Goal: Task Accomplishment & Management: Manage account settings

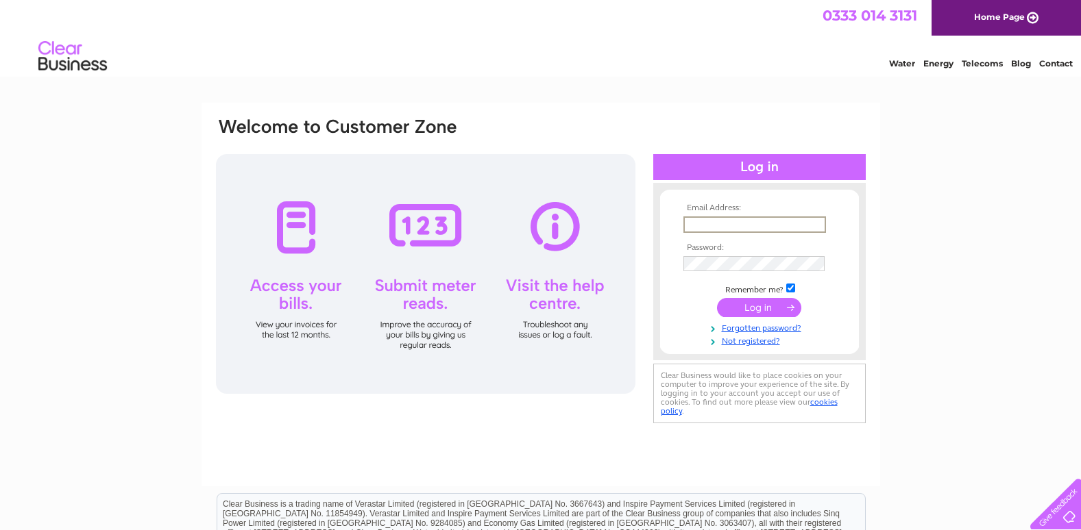
click at [700, 223] on input "text" at bounding box center [754, 225] width 143 height 16
type input "info@remeceng.co.uk"
click at [746, 309] on input "submit" at bounding box center [759, 306] width 84 height 19
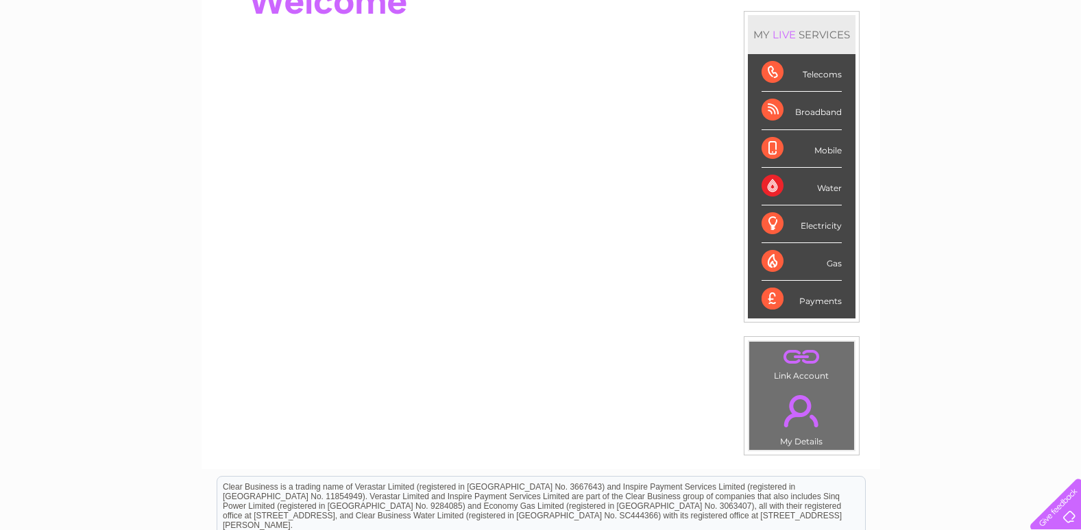
scroll to position [69, 0]
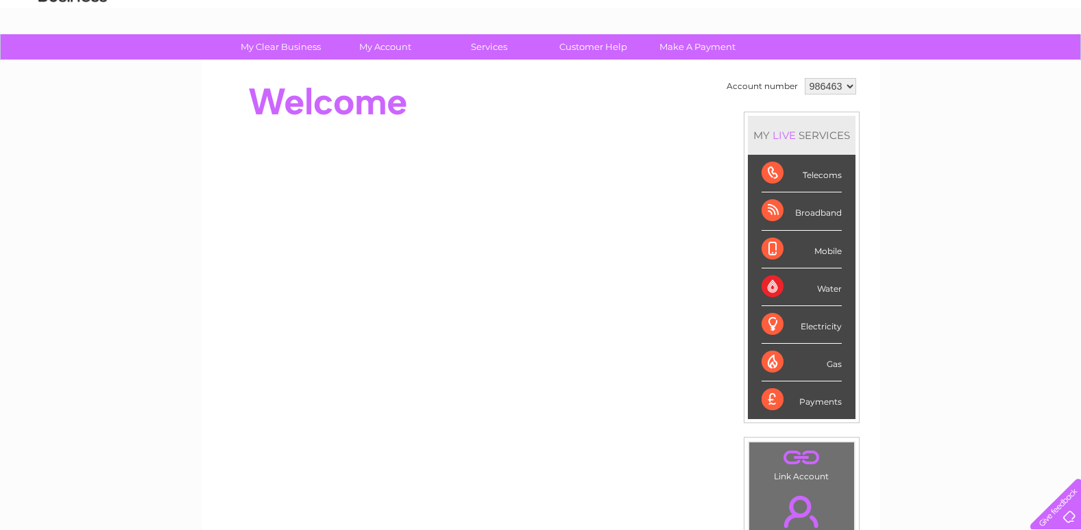
click at [771, 289] on div "Water" at bounding box center [801, 288] width 80 height 38
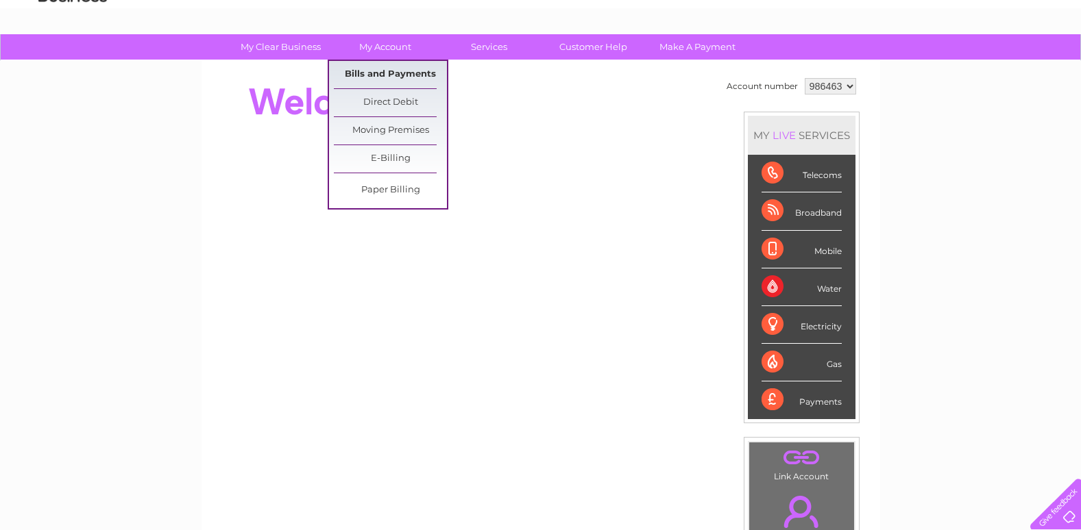
click at [378, 71] on link "Bills and Payments" at bounding box center [390, 74] width 113 height 27
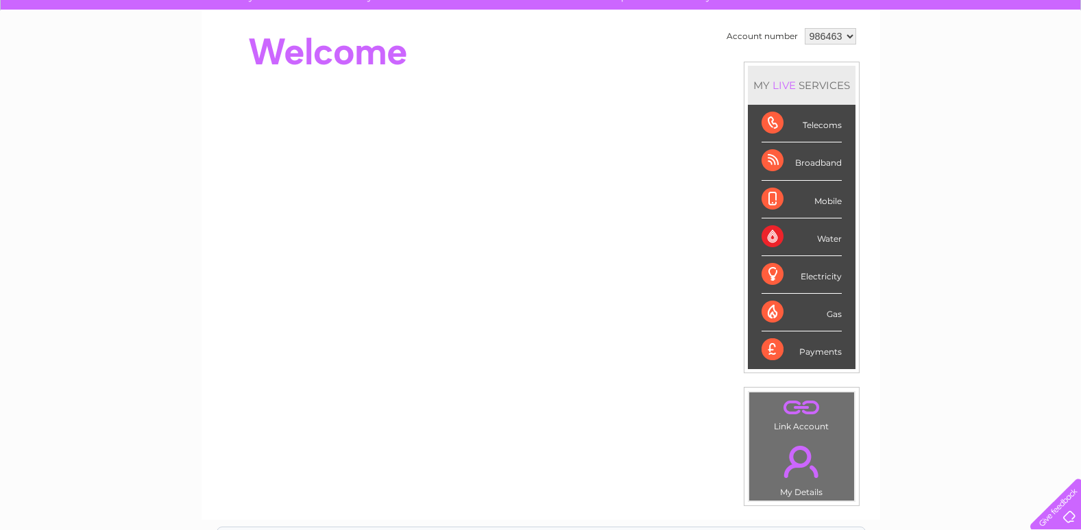
scroll to position [274, 0]
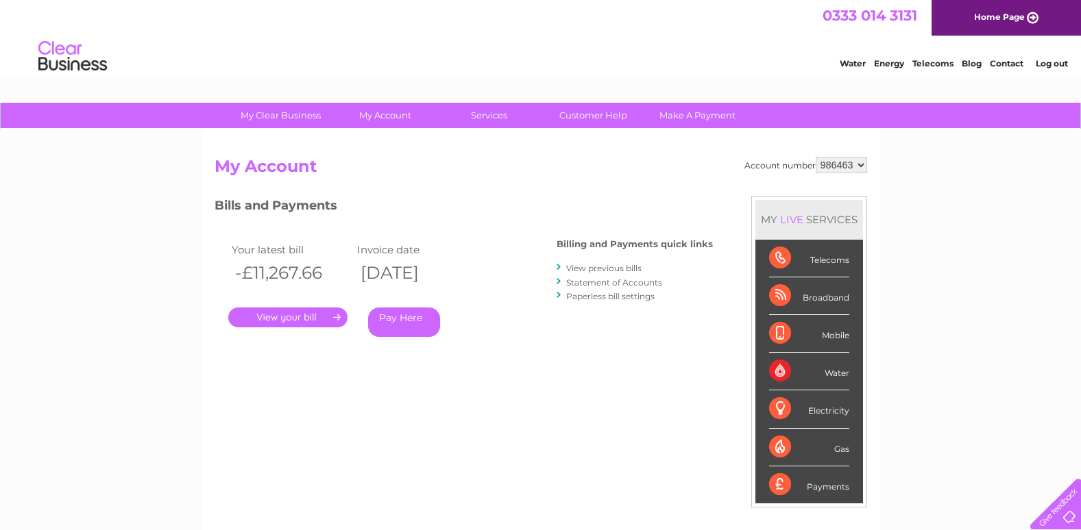
click at [335, 317] on link "." at bounding box center [287, 318] width 119 height 20
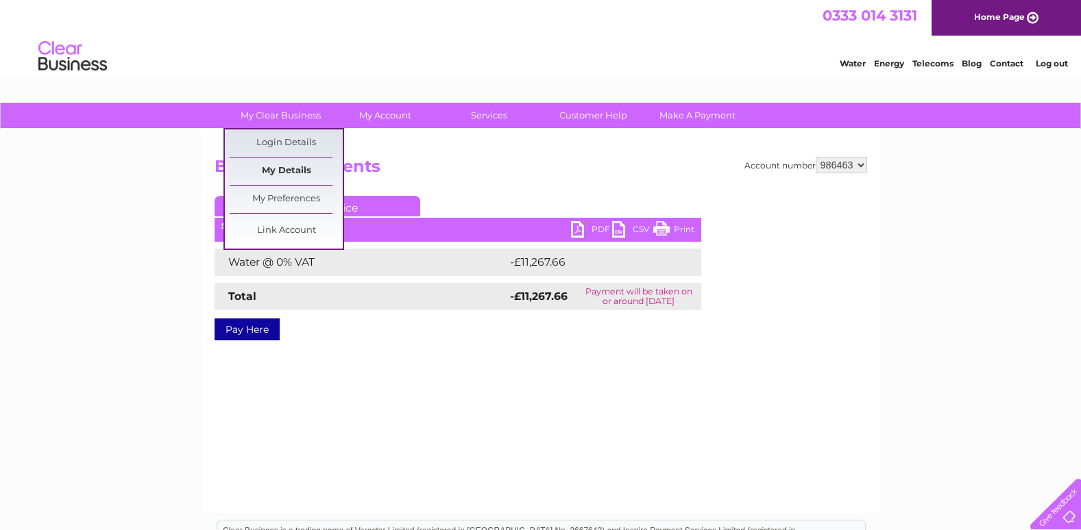
click at [274, 168] on link "My Details" at bounding box center [286, 171] width 113 height 27
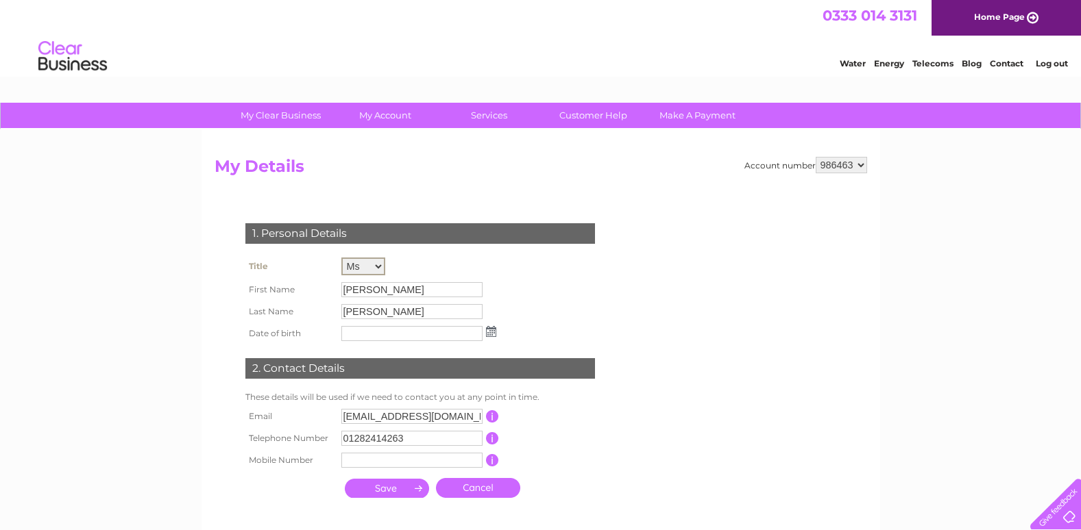
click at [380, 265] on select "Mr Mrs Ms Miss Dr Rev Prof Other" at bounding box center [363, 267] width 44 height 18
click at [341, 258] on select "Mr Mrs Ms Miss Dr Rev Prof Other" at bounding box center [363, 267] width 44 height 18
drag, startPoint x: 378, startPoint y: 293, endPoint x: 327, endPoint y: 288, distance: 50.9
click at [327, 288] on tr "First Name Sarah" at bounding box center [371, 289] width 258 height 23
click at [378, 289] on input "[PERSON_NAME]" at bounding box center [412, 289] width 143 height 16
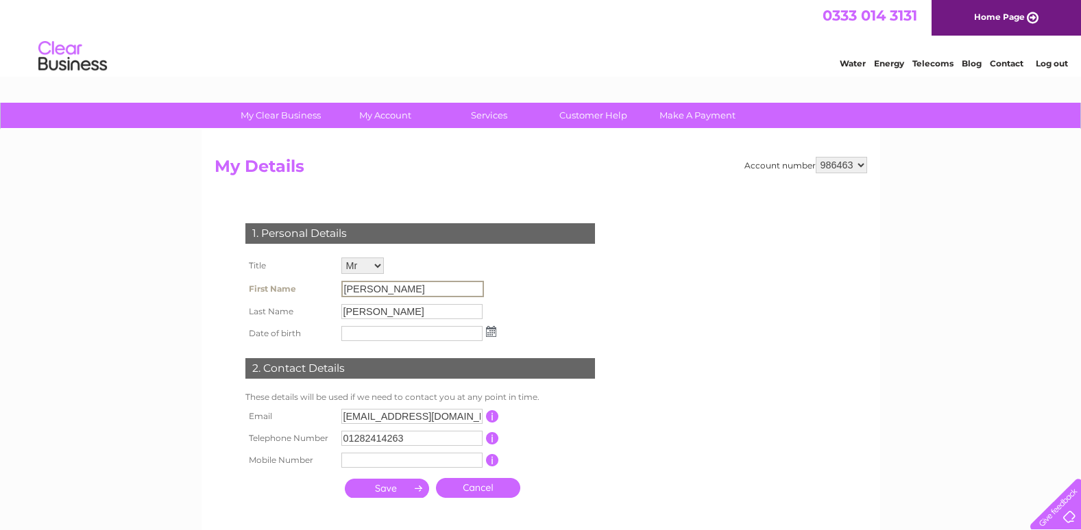
click at [371, 289] on input "[PERSON_NAME]" at bounding box center [412, 289] width 143 height 16
drag, startPoint x: 366, startPoint y: 291, endPoint x: 348, endPoint y: 287, distance: 18.3
click at [348, 287] on input "Sarah" at bounding box center [412, 289] width 143 height 16
drag, startPoint x: 348, startPoint y: 287, endPoint x: 377, endPoint y: 291, distance: 29.0
click at [378, 291] on input "[PERSON_NAME]" at bounding box center [412, 289] width 143 height 16
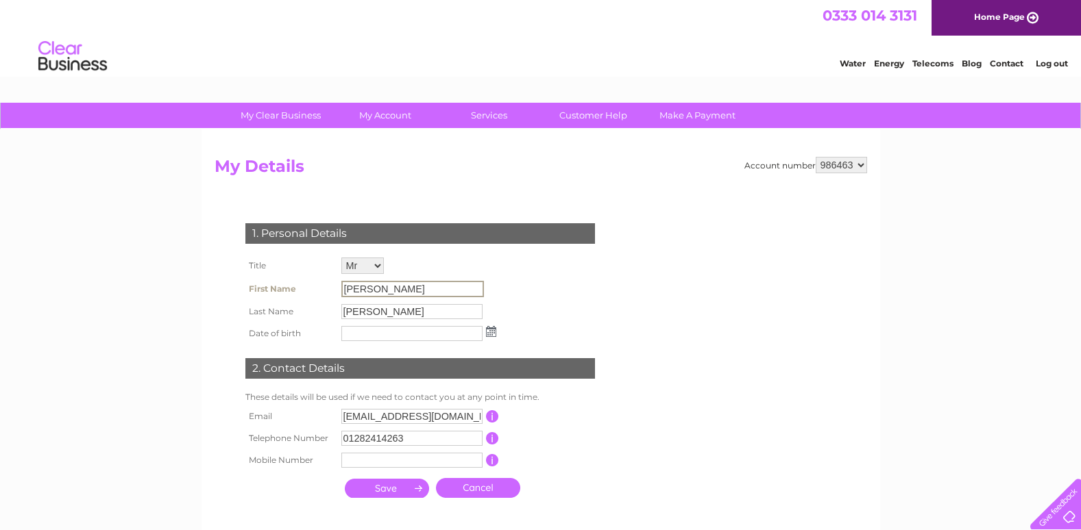
drag, startPoint x: 373, startPoint y: 291, endPoint x: 345, endPoint y: 285, distance: 28.8
click at [345, 285] on input "Sarah" at bounding box center [412, 289] width 143 height 16
click at [377, 266] on select "Mr Mrs Ms Miss Dr Rev Prof Other" at bounding box center [362, 266] width 42 height 16
select select "Mrs"
click at [341, 258] on select "Mr Mrs Ms Miss Dr Rev Prof Other" at bounding box center [363, 267] width 44 height 18
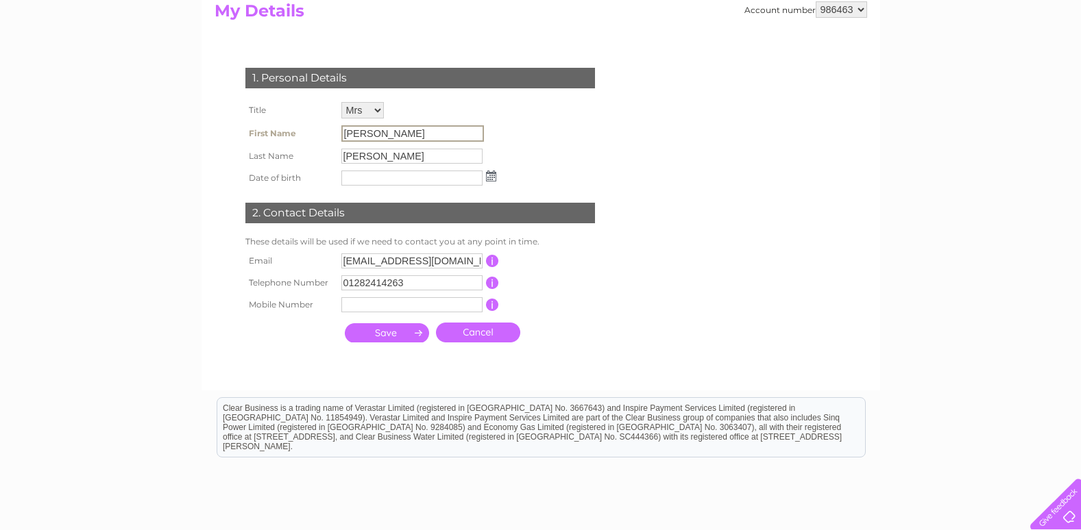
scroll to position [69, 0]
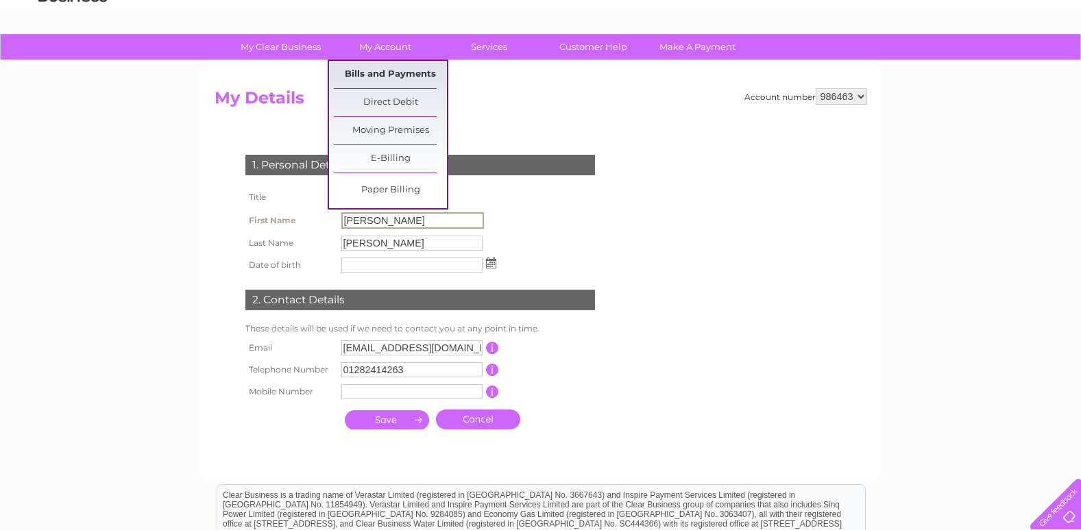
click at [383, 72] on link "Bills and Payments" at bounding box center [390, 74] width 113 height 27
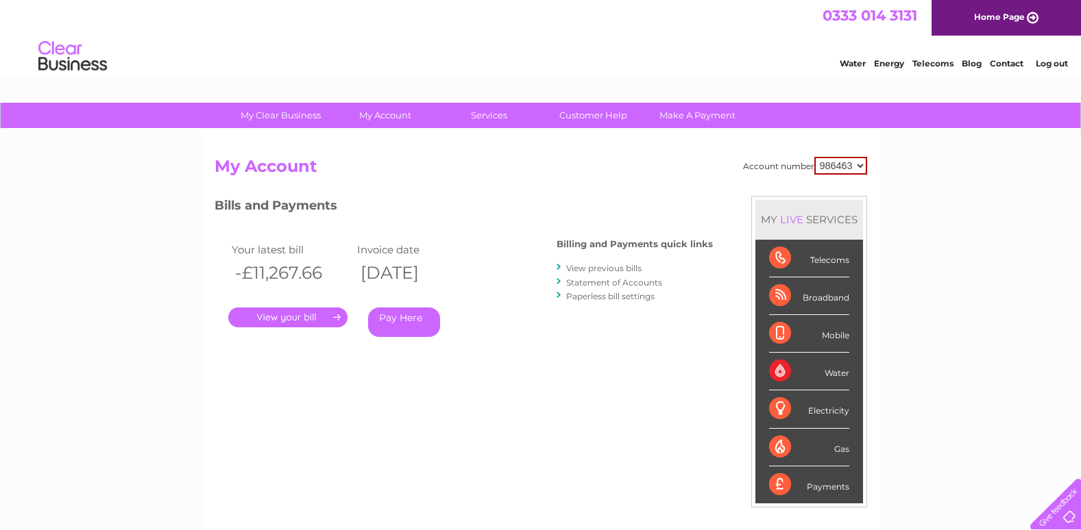
click at [322, 318] on link "." at bounding box center [287, 318] width 119 height 20
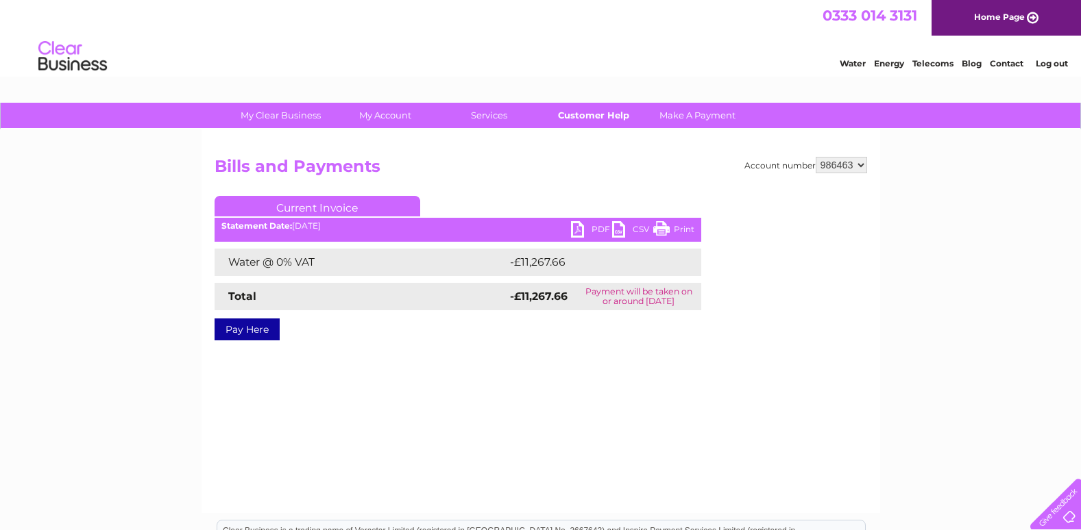
click at [596, 119] on link "Customer Help" at bounding box center [593, 115] width 113 height 25
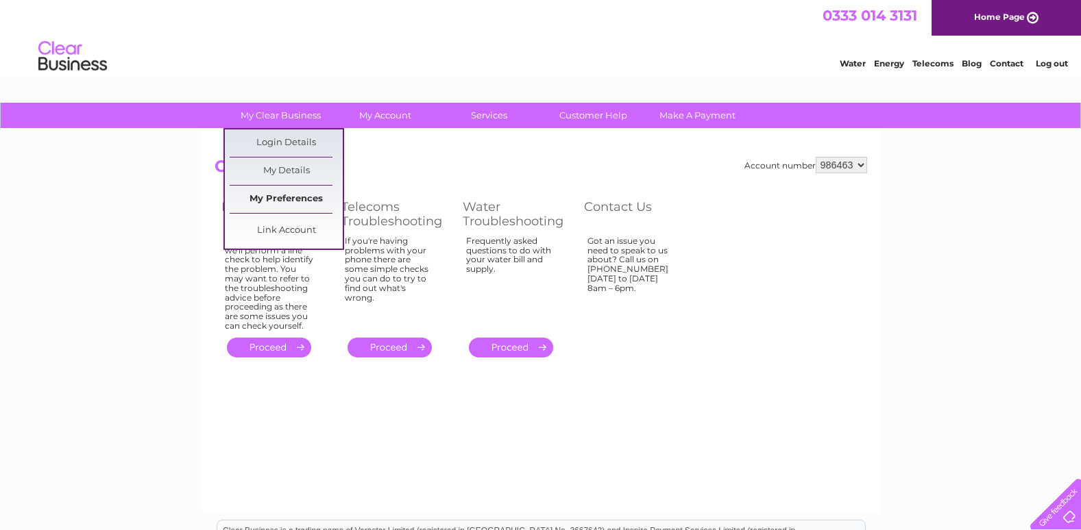
click at [272, 198] on link "My Preferences" at bounding box center [286, 199] width 113 height 27
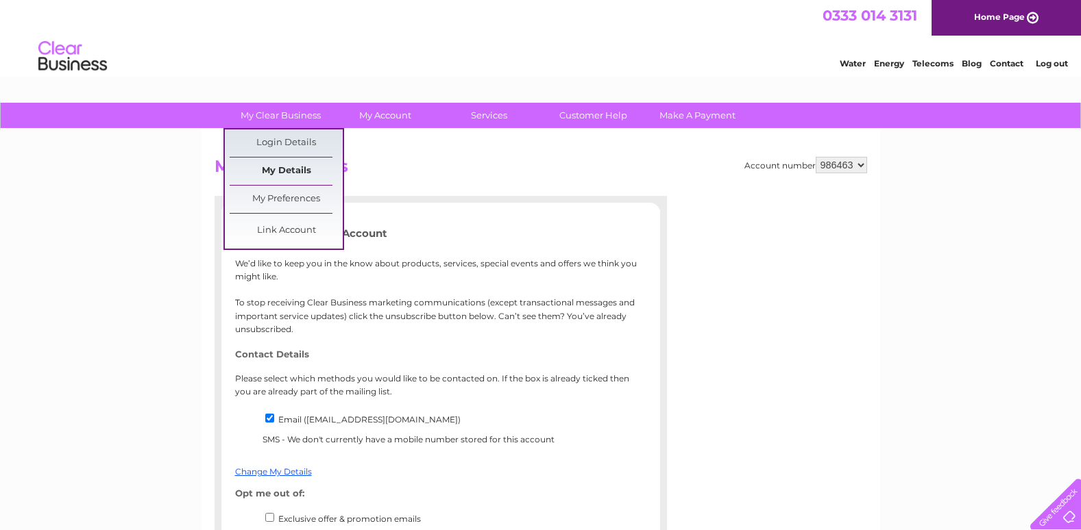
click at [295, 173] on link "My Details" at bounding box center [286, 171] width 113 height 27
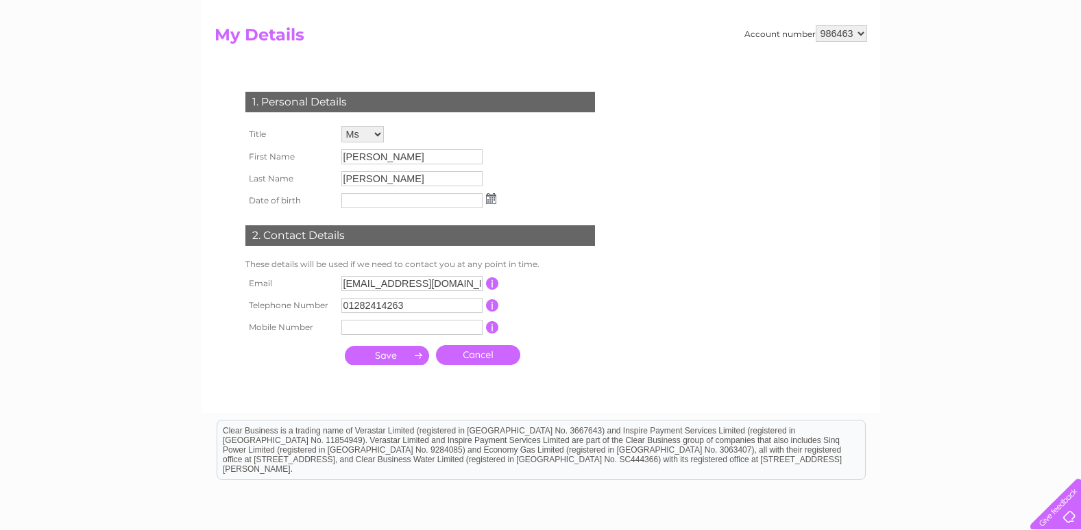
scroll to position [137, 0]
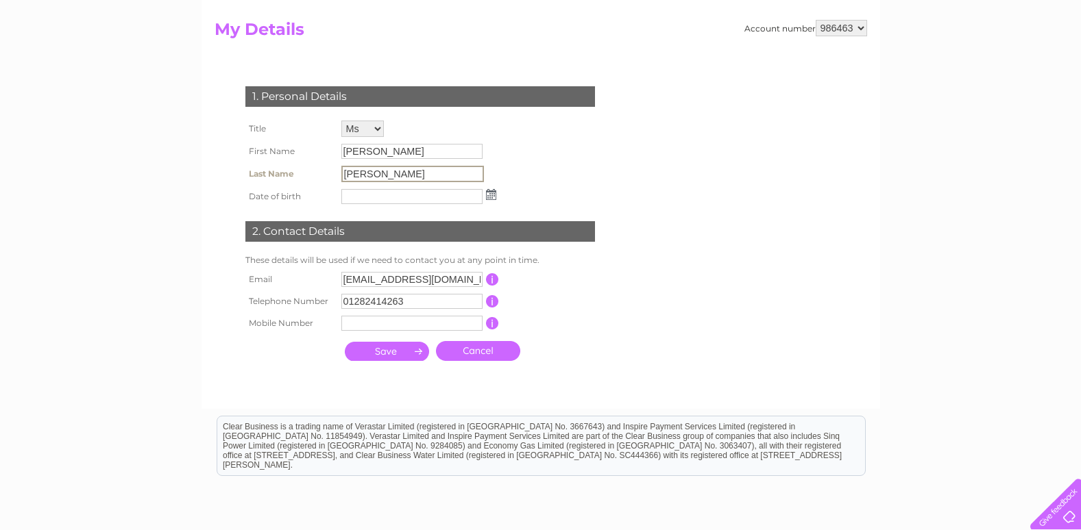
drag, startPoint x: 404, startPoint y: 176, endPoint x: 341, endPoint y: 166, distance: 63.9
click at [341, 166] on input "Hutchinson" at bounding box center [412, 174] width 143 height 16
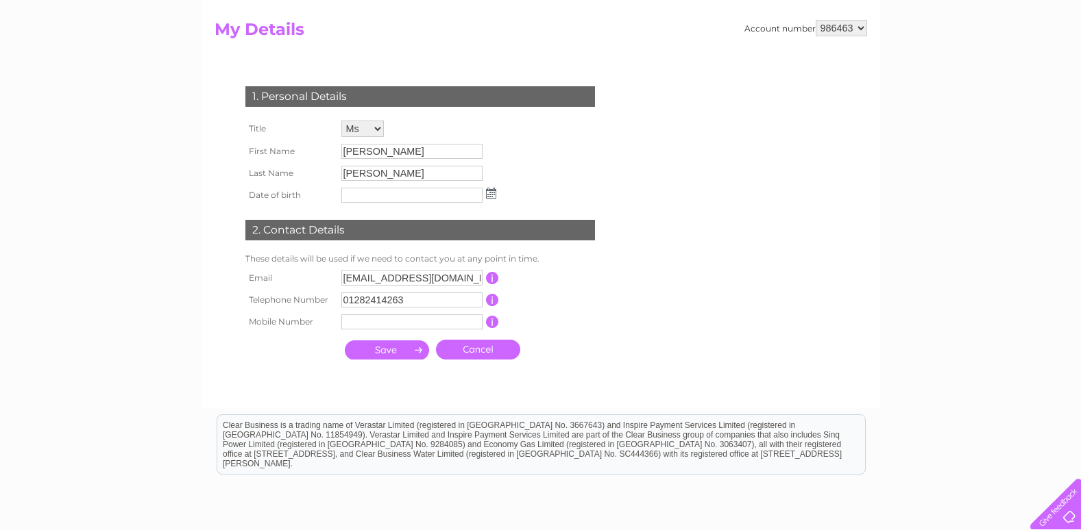
click at [624, 345] on div "1. Personal Details Title Mr Mrs Ms Miss Dr Rev Prof Other First Name Sarah Las…" at bounding box center [422, 220] width 417 height 294
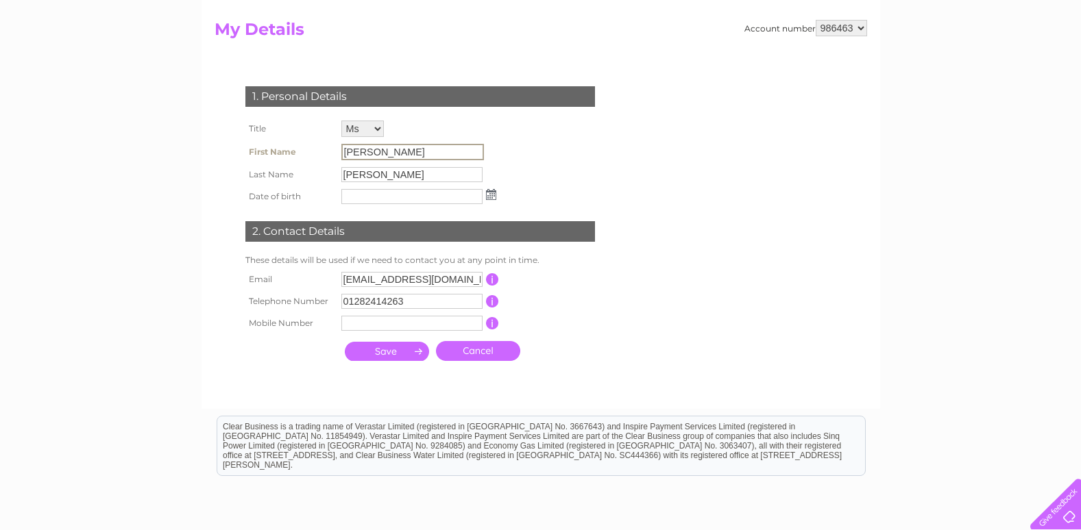
drag, startPoint x: 385, startPoint y: 150, endPoint x: 337, endPoint y: 143, distance: 48.6
click at [338, 143] on td "Sarah" at bounding box center [419, 151] width 162 height 23
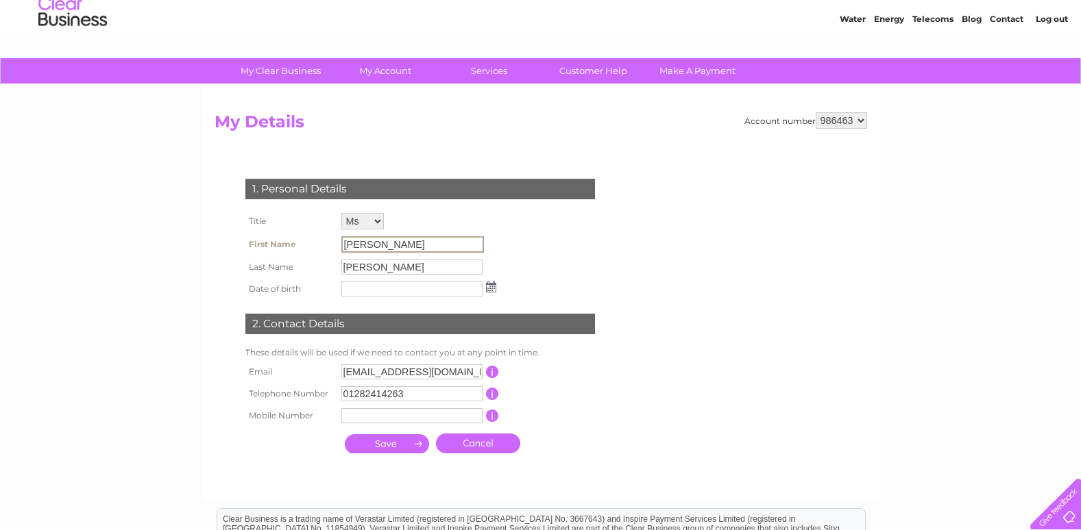
scroll to position [0, 0]
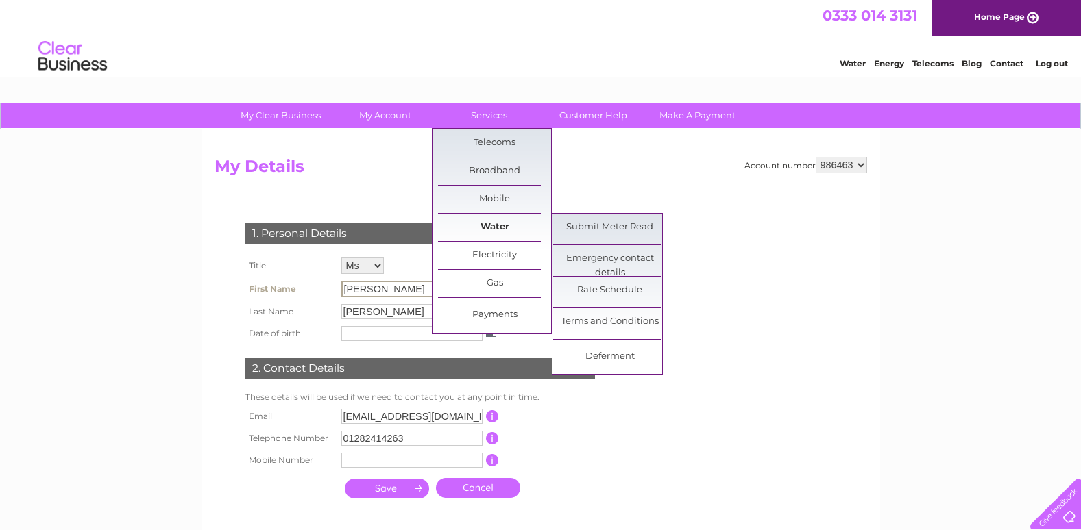
click at [481, 225] on link "Water" at bounding box center [494, 227] width 113 height 27
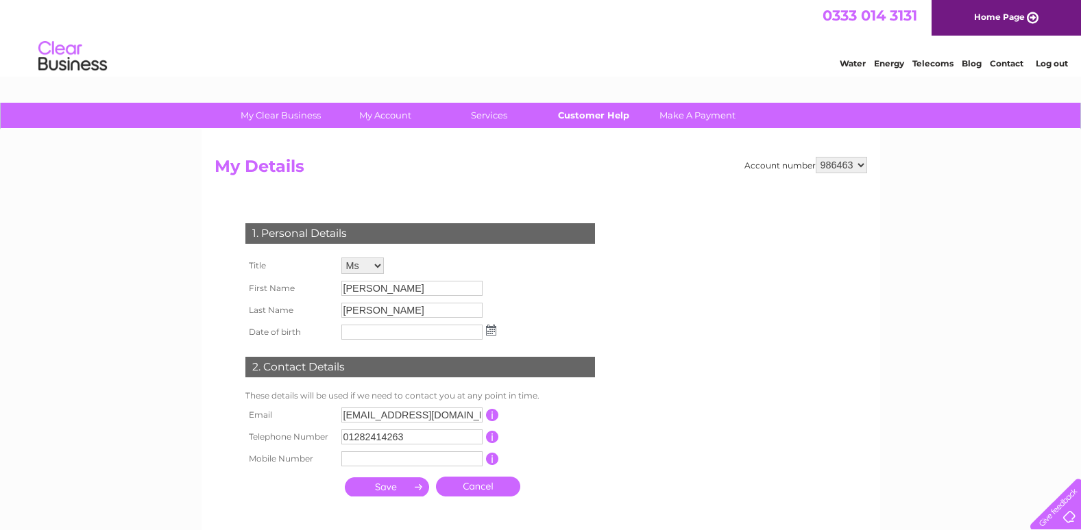
click at [596, 117] on link "Customer Help" at bounding box center [593, 115] width 113 height 25
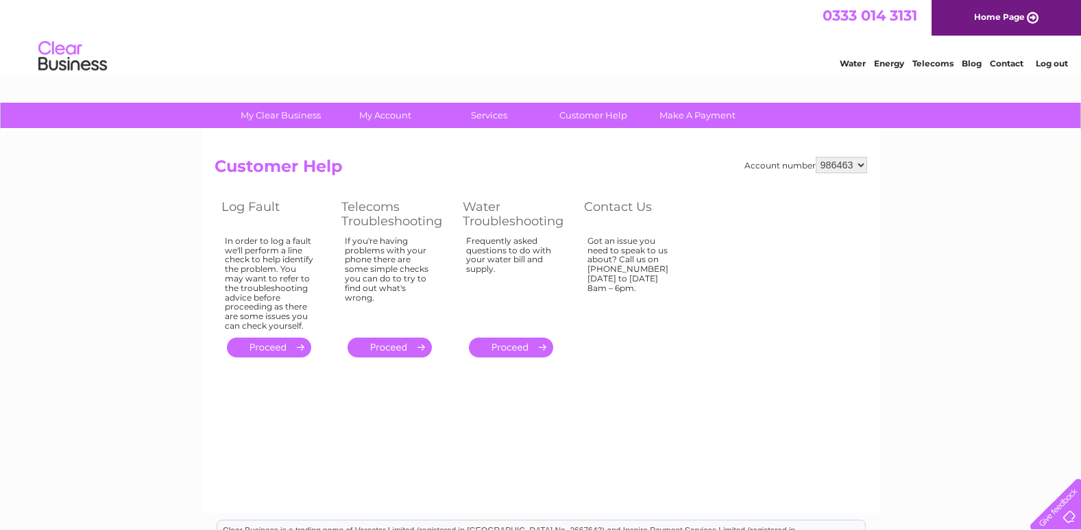
click at [1002, 65] on link "Contact" at bounding box center [1007, 63] width 34 height 10
click at [1048, 64] on link "Log out" at bounding box center [1051, 63] width 32 height 10
